Goal: Check status: Check status

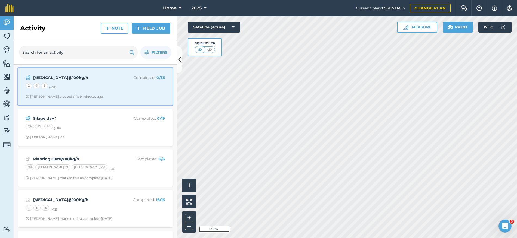
click at [71, 83] on div "2 6 9 (+ 32 )" at bounding box center [95, 86] width 139 height 7
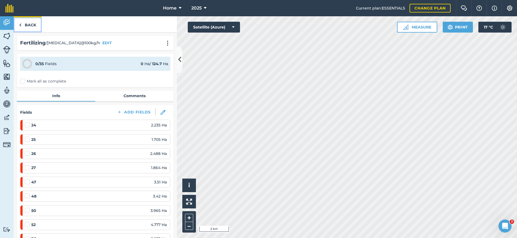
click at [23, 24] on link "Back" at bounding box center [28, 24] width 28 height 16
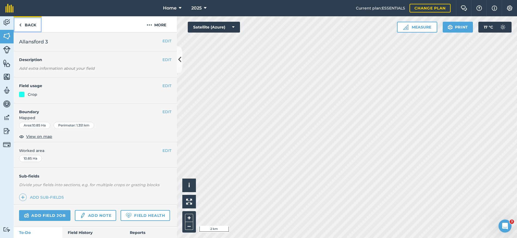
click at [21, 26] on link "Back" at bounding box center [28, 24] width 28 height 16
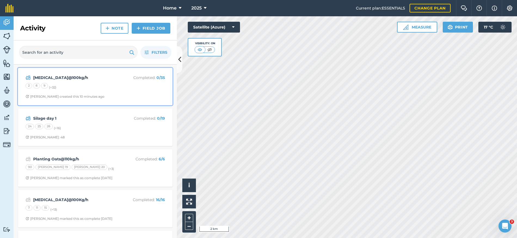
click at [76, 82] on div "Urea@100kg/h Completed : 0 / 35 2 6 9 (+ 32 ) Stephen S created this 10 minutes…" at bounding box center [95, 86] width 148 height 31
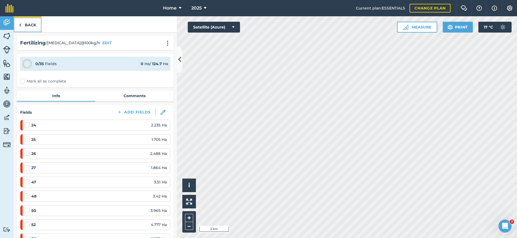
click at [29, 27] on link "Back" at bounding box center [28, 24] width 28 height 16
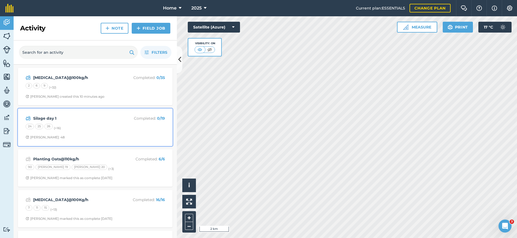
click at [73, 129] on div "24 25 26 (+ 16 )" at bounding box center [95, 127] width 139 height 7
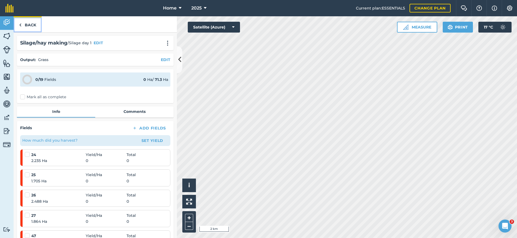
click at [19, 23] on img at bounding box center [20, 25] width 2 height 7
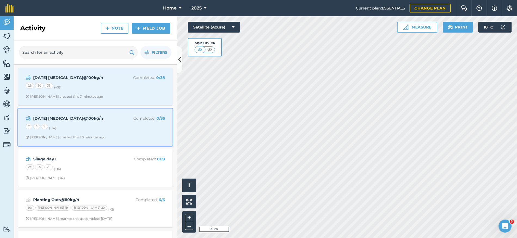
click at [73, 125] on div "2 6 9 (+ 32 )" at bounding box center [95, 127] width 139 height 7
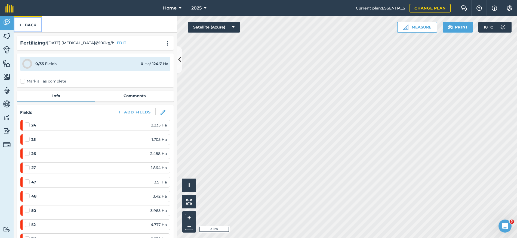
click at [18, 24] on link "Back" at bounding box center [28, 24] width 28 height 16
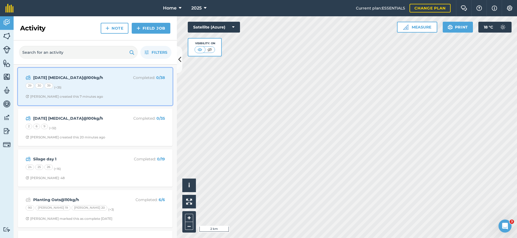
click at [79, 97] on div "Stephen S created this 7 minutes ago" at bounding box center [65, 97] width 78 height 4
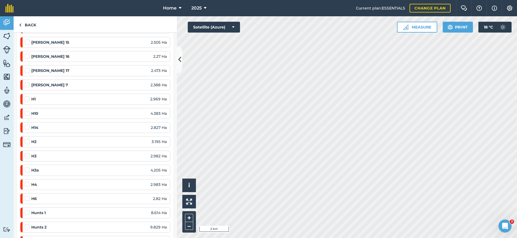
scroll to position [354, 0]
click at [71, 99] on div "H1 2.969 Ha" at bounding box center [96, 100] width 142 height 6
click at [29, 97] on label at bounding box center [28, 97] width 7 height 0
click at [28, 100] on input "checkbox" at bounding box center [27, 99] width 4 height 4
checkbox input "false"
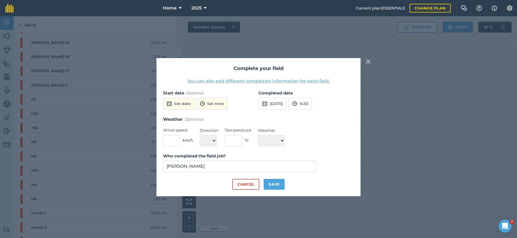
click at [367, 61] on img at bounding box center [367, 61] width 5 height 7
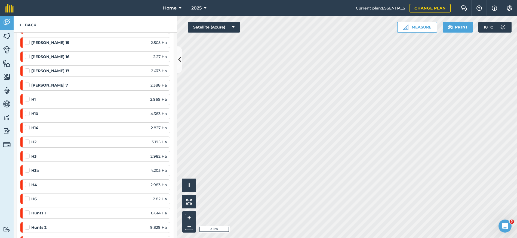
click at [82, 98] on div "H1 2.969 Ha" at bounding box center [96, 100] width 142 height 6
click at [34, 100] on strong "H1" at bounding box center [33, 100] width 4 height 6
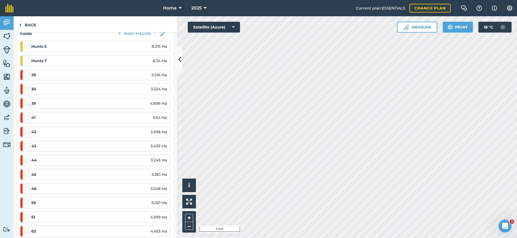
scroll to position [0, 0]
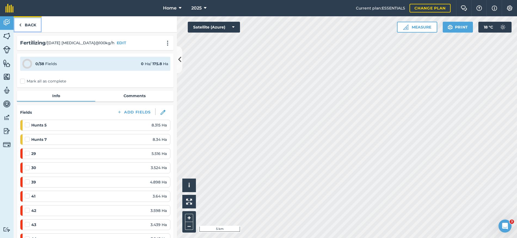
click at [27, 24] on link "Back" at bounding box center [28, 24] width 28 height 16
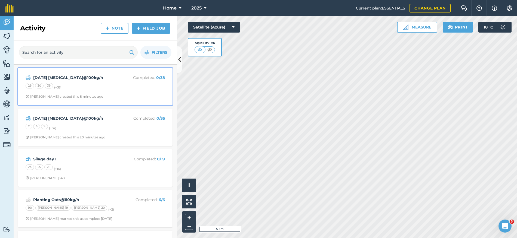
click at [135, 91] on div "Monday urea@100kg/h Completed : 0 / 38 29 30 39 (+ 35 ) Stephen S created this …" at bounding box center [95, 86] width 148 height 31
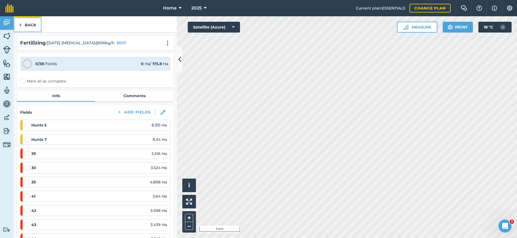
click at [31, 21] on link "Back" at bounding box center [28, 24] width 28 height 16
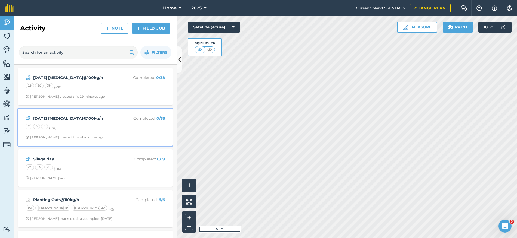
click at [104, 125] on div "2 6 9 (+ 32 )" at bounding box center [95, 127] width 139 height 7
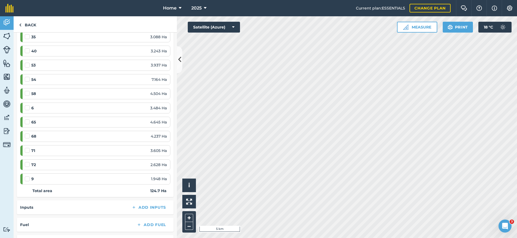
scroll to position [490, 0]
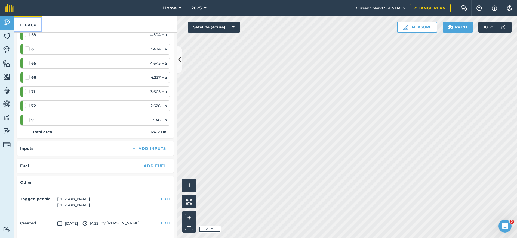
click at [23, 26] on link "Back" at bounding box center [28, 24] width 28 height 16
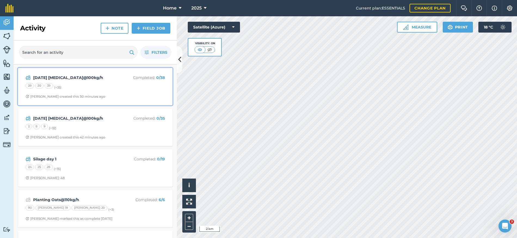
click at [124, 97] on span "Stephen S created this 30 minutes ago" at bounding box center [95, 97] width 139 height 4
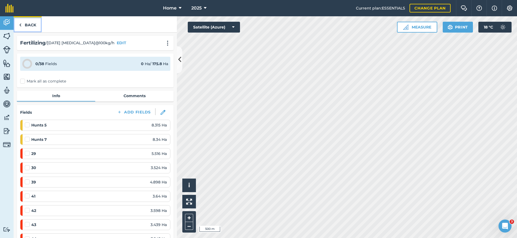
click at [31, 27] on link "Back" at bounding box center [28, 24] width 28 height 16
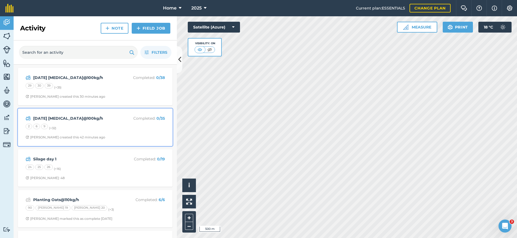
click at [105, 130] on div "2 6 9 (+ 32 )" at bounding box center [95, 127] width 139 height 7
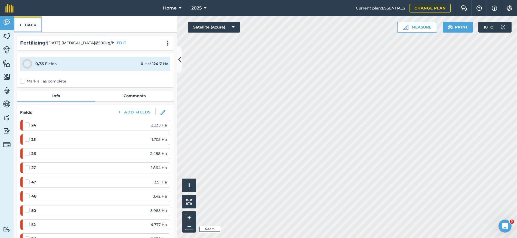
click at [39, 27] on link "Back" at bounding box center [28, 24] width 28 height 16
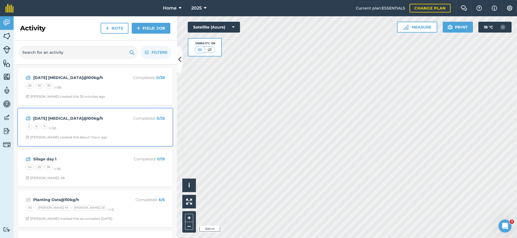
click at [116, 132] on div "Thursday Urea@100kg/h Completed : 0 / 35 2 6 9 (+ 32 ) Stephen S created this a…" at bounding box center [95, 127] width 148 height 31
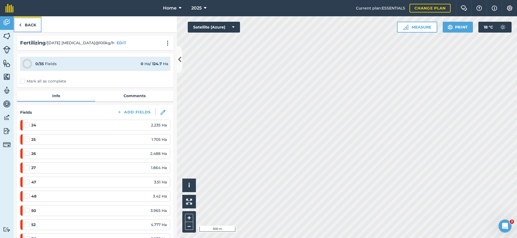
click at [35, 26] on link "Back" at bounding box center [28, 24] width 28 height 16
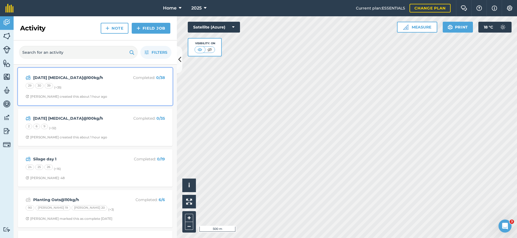
click at [128, 89] on div "29 30 39 (+ 35 )" at bounding box center [95, 86] width 139 height 7
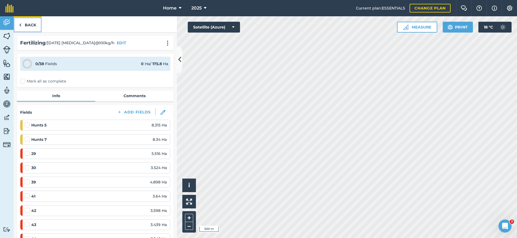
click at [28, 22] on link "Back" at bounding box center [28, 24] width 28 height 16
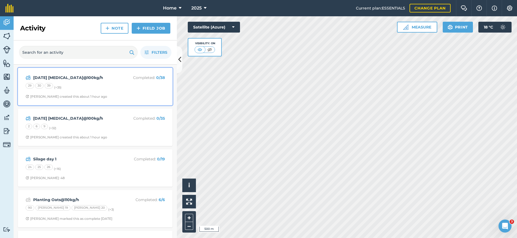
click at [112, 95] on span "Stephen S created this about 1 hour ago" at bounding box center [95, 97] width 139 height 4
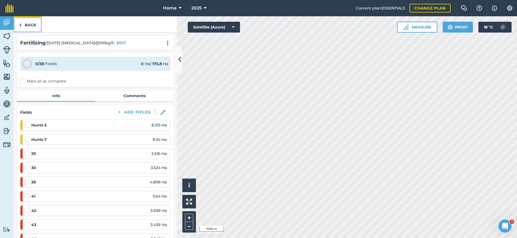
click at [27, 27] on link "Back" at bounding box center [28, 24] width 28 height 16
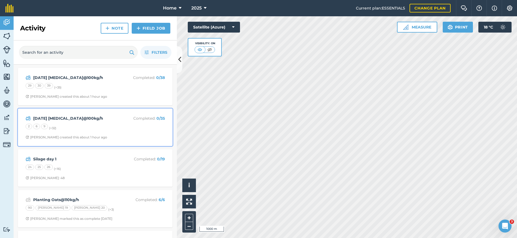
click at [123, 123] on div "Thursday Urea@100kg/h Completed : 0 / 35 2 6 9 (+ 32 ) Stephen S created this a…" at bounding box center [95, 127] width 148 height 31
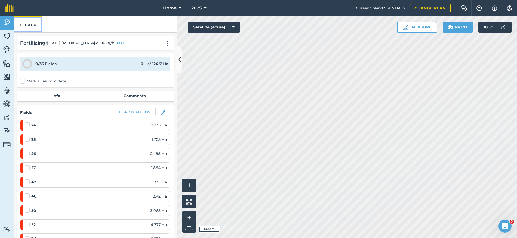
click at [32, 23] on link "Back" at bounding box center [28, 24] width 28 height 16
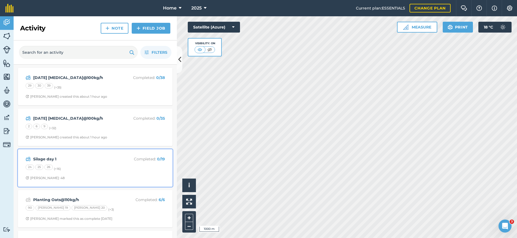
click at [126, 168] on div "24 25 26 (+ 16 )" at bounding box center [95, 168] width 139 height 7
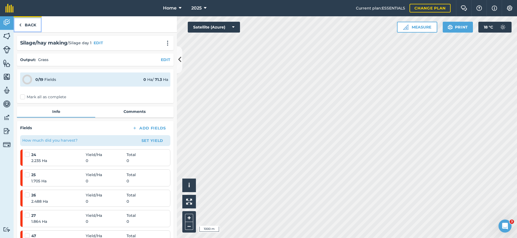
click at [27, 25] on link "Back" at bounding box center [28, 24] width 28 height 16
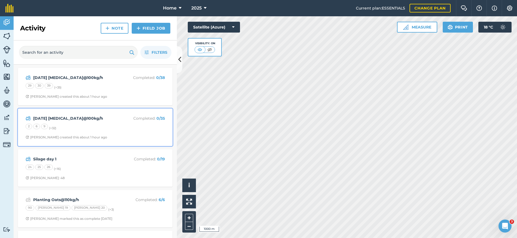
click at [103, 134] on div "Thursday Urea@100kg/h Completed : 0 / 35 2 6 9 (+ 32 ) Stephen S created this a…" at bounding box center [95, 127] width 148 height 31
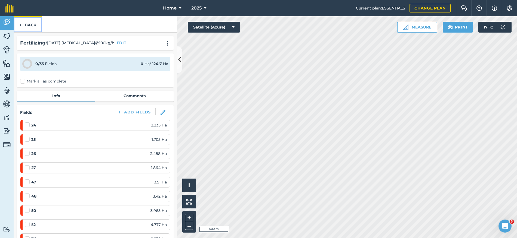
click at [38, 23] on link "Back" at bounding box center [28, 24] width 28 height 16
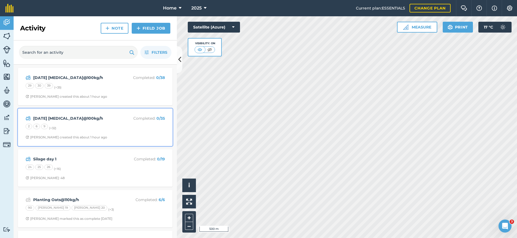
click at [128, 131] on div "Thursday Urea@100kg/h Completed : 0 / 35 2 6 9 (+ 32 ) Stephen S created this a…" at bounding box center [95, 127] width 148 height 31
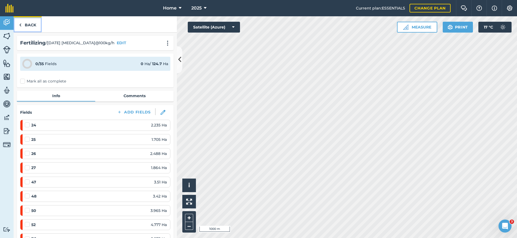
click at [37, 26] on link "Back" at bounding box center [28, 24] width 28 height 16
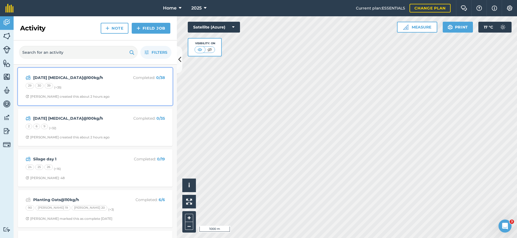
click at [101, 91] on div "Monday urea@100kg/h Completed : 0 / 38 29 30 39 (+ 35 ) Stephen S created this …" at bounding box center [95, 86] width 148 height 31
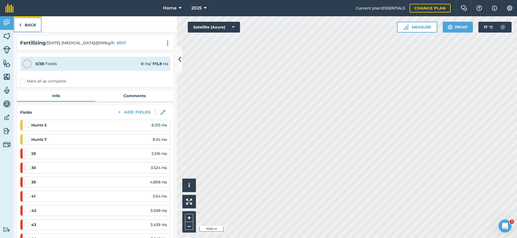
click at [36, 24] on link "Back" at bounding box center [28, 24] width 28 height 16
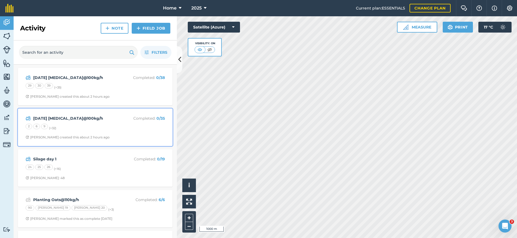
click at [137, 134] on div "Thursday Urea@100kg/h Completed : 0 / 35 2 6 9 (+ 32 ) Stephen S created this a…" at bounding box center [95, 127] width 148 height 31
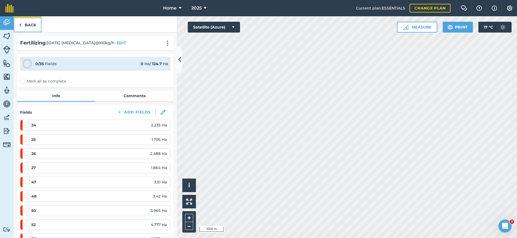
click at [32, 32] on link "Back" at bounding box center [28, 24] width 28 height 16
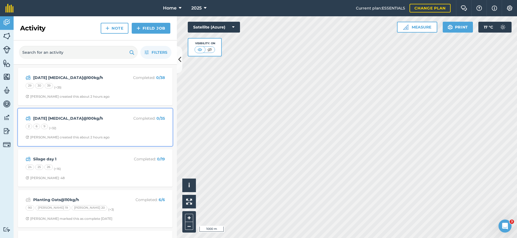
click at [106, 129] on div "2 6 9 (+ 32 )" at bounding box center [95, 127] width 139 height 7
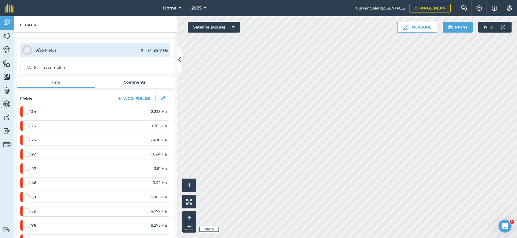
scroll to position [27, 0]
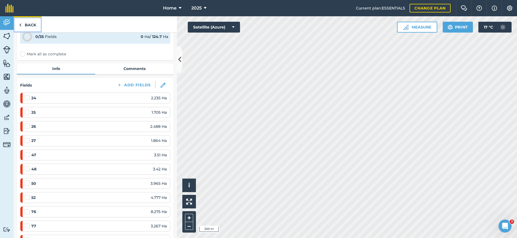
click at [32, 27] on link "Back" at bounding box center [28, 24] width 28 height 16
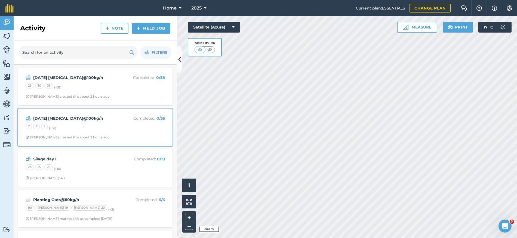
click at [99, 128] on div "2 6 9 (+ 32 )" at bounding box center [95, 127] width 139 height 7
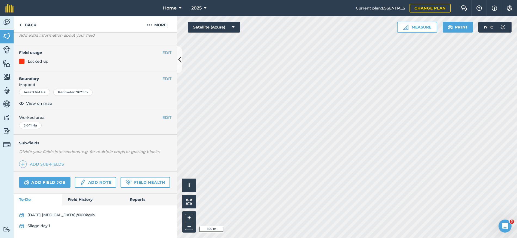
scroll to position [48, 0]
click at [84, 200] on link "Field History" at bounding box center [93, 200] width 62 height 12
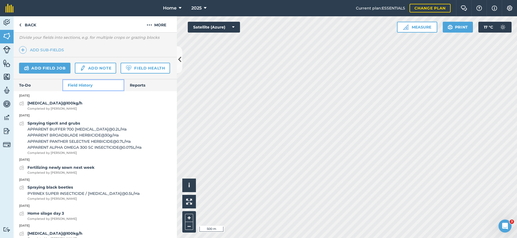
scroll to position [157, 0]
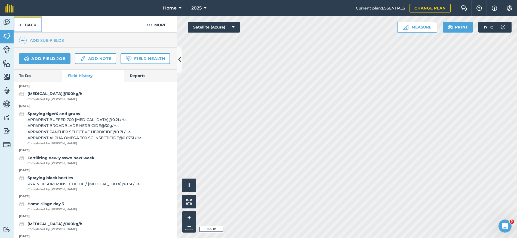
click at [35, 21] on link "Back" at bounding box center [28, 24] width 28 height 16
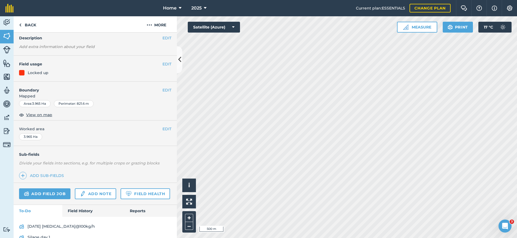
scroll to position [48, 0]
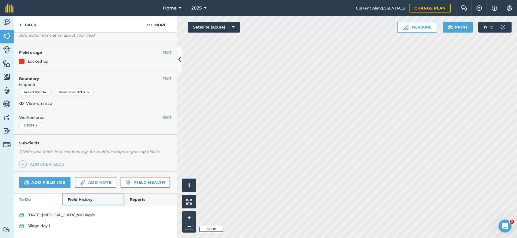
click at [76, 197] on link "Field History" at bounding box center [93, 200] width 62 height 12
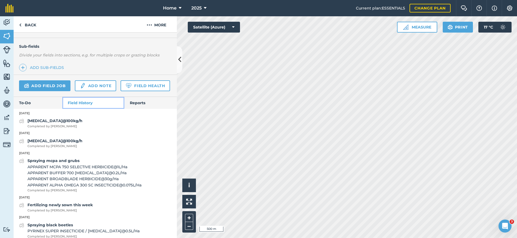
scroll to position [157, 0]
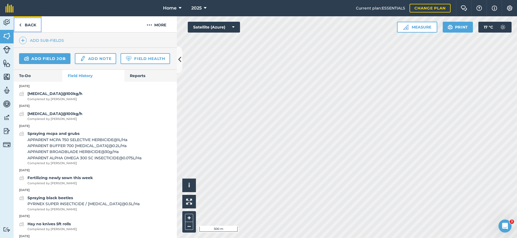
click at [25, 27] on link "Back" at bounding box center [28, 24] width 28 height 16
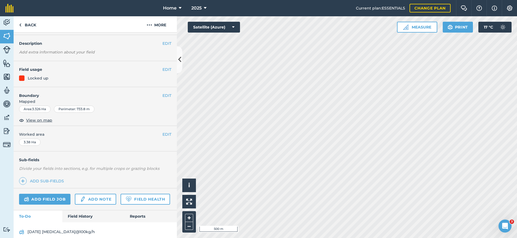
scroll to position [48, 0]
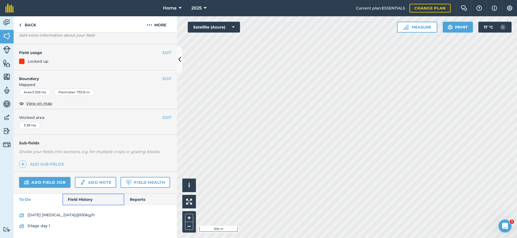
click at [89, 196] on link "Field History" at bounding box center [93, 200] width 62 height 12
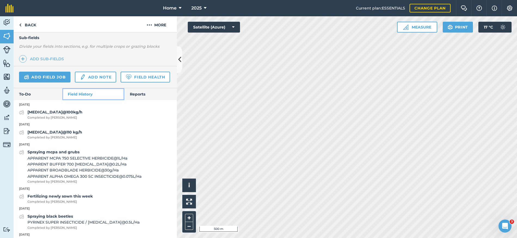
scroll to position [130, 0]
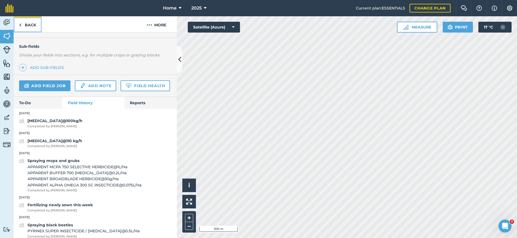
click at [30, 25] on link "Back" at bounding box center [28, 24] width 28 height 16
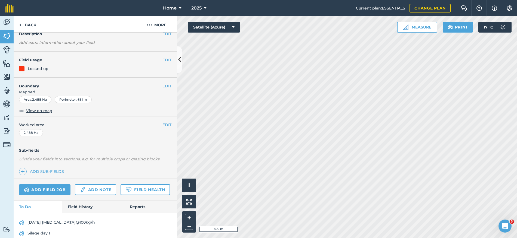
scroll to position [48, 0]
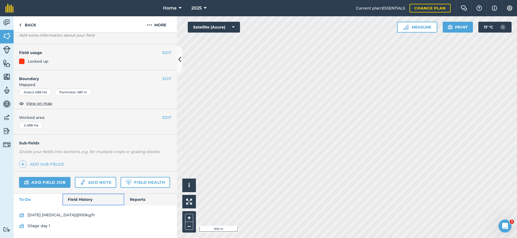
click at [78, 197] on link "Field History" at bounding box center [93, 200] width 62 height 12
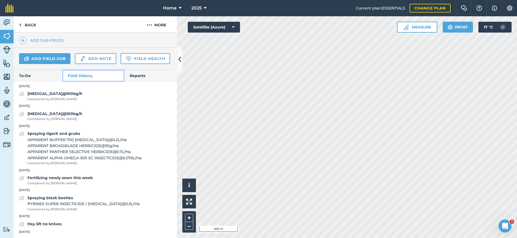
scroll to position [184, 0]
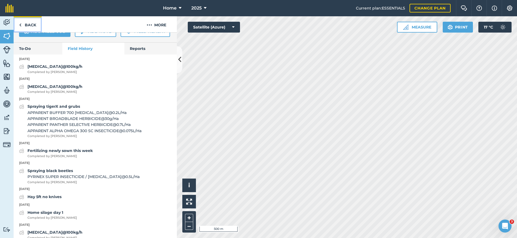
click at [31, 26] on link "Back" at bounding box center [28, 24] width 28 height 16
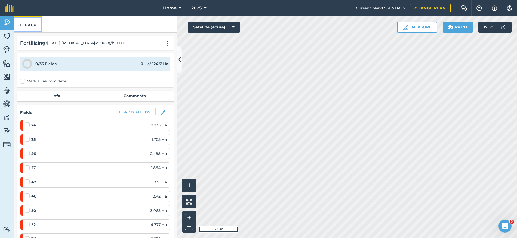
click at [23, 21] on link "Back" at bounding box center [28, 24] width 28 height 16
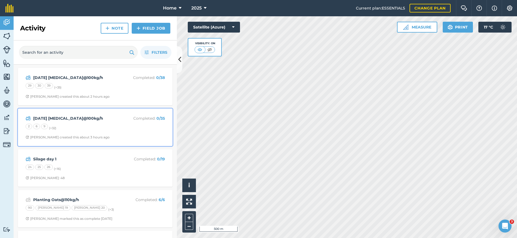
click at [98, 130] on div "2 6 9 (+ 32 )" at bounding box center [95, 127] width 139 height 7
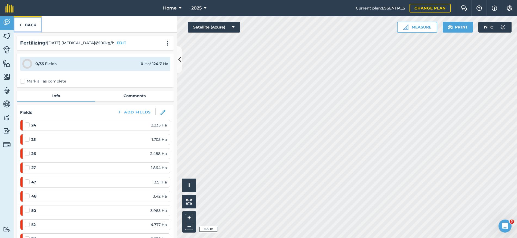
click at [28, 28] on link "Back" at bounding box center [28, 24] width 28 height 16
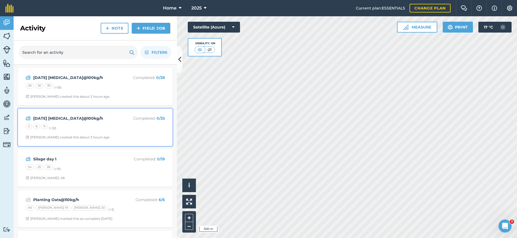
click at [96, 134] on div "Thursday Urea@100kg/h Completed : 0 / 35 2 6 9 (+ 32 ) Stephen S created this a…" at bounding box center [95, 127] width 148 height 31
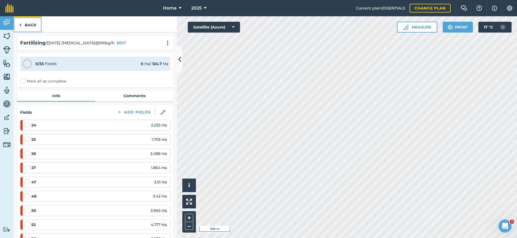
click at [30, 29] on link "Back" at bounding box center [28, 24] width 28 height 16
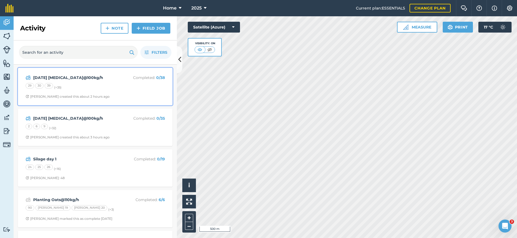
click at [107, 82] on div "Monday urea@100kg/h Completed : 0 / 38 29 30 39 (+ 35 ) Stephen S created this …" at bounding box center [95, 86] width 148 height 31
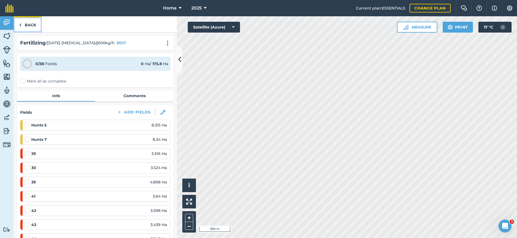
click at [27, 26] on link "Back" at bounding box center [28, 24] width 28 height 16
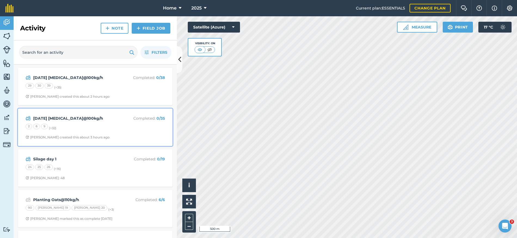
click at [103, 126] on div "2 6 9 (+ 32 )" at bounding box center [95, 127] width 139 height 7
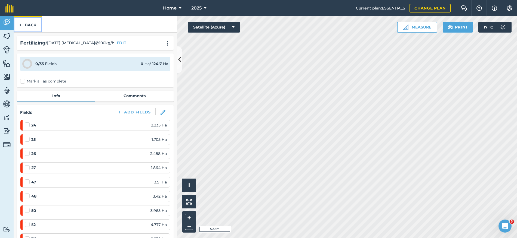
click at [29, 25] on link "Back" at bounding box center [28, 24] width 28 height 16
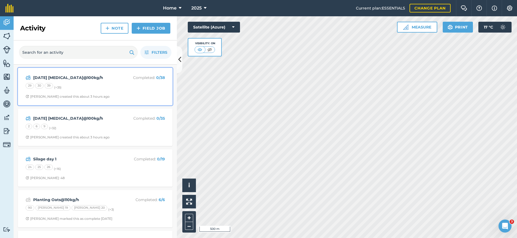
click at [87, 92] on div "Monday urea@100kg/h Completed : 0 / 38 29 30 39 (+ 35 ) Stephen S created this …" at bounding box center [95, 86] width 148 height 31
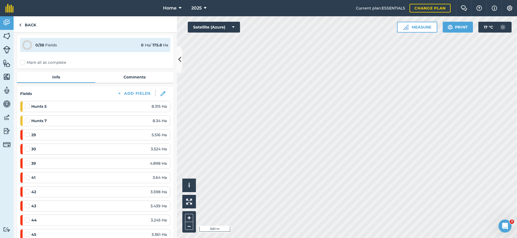
scroll to position [27, 0]
